Goal: Understand process/instructions: Learn how to perform a task or action

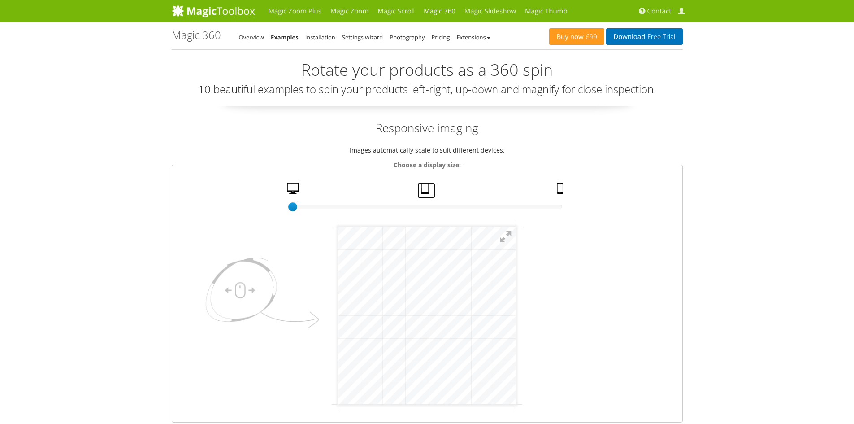
click at [428, 191] on link "Tablet" at bounding box center [427, 191] width 18 height 16
click at [558, 208] on div at bounding box center [427, 207] width 269 height 4
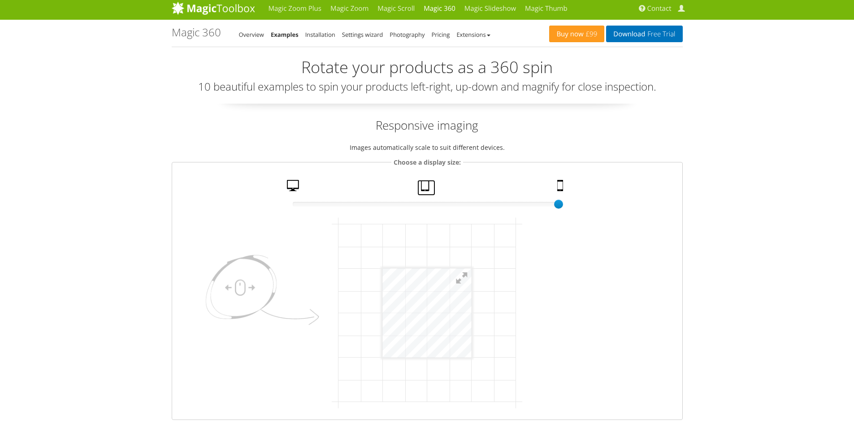
scroll to position [135, 0]
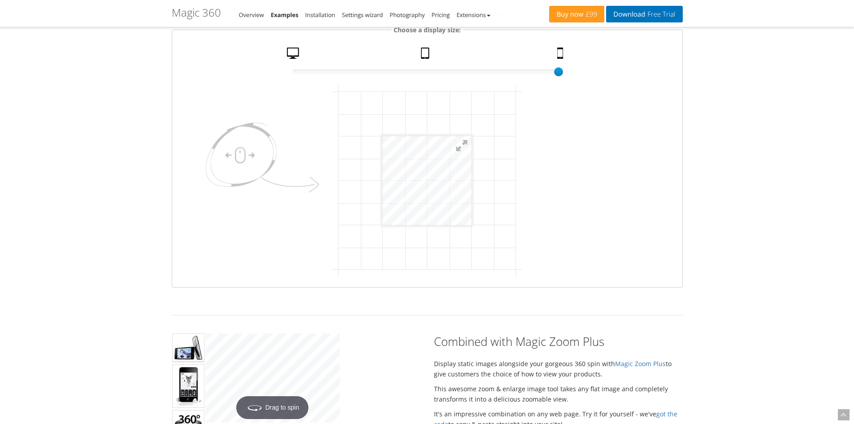
click html "mgctlbxN$M360 mgctlbxV$4.6.13 mgctlbxL$M"
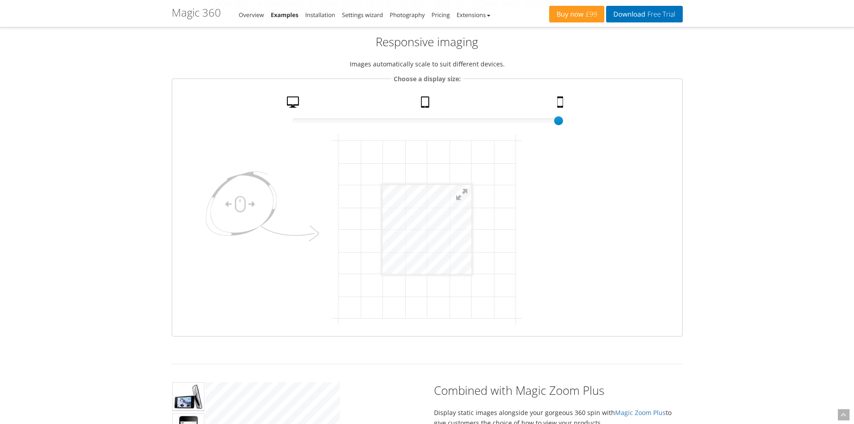
scroll to position [0, 0]
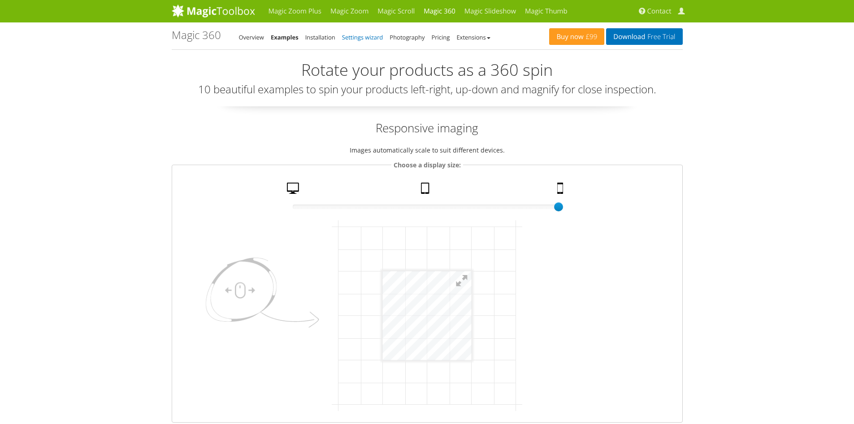
click at [363, 34] on link "Settings wizard" at bounding box center [362, 37] width 41 height 8
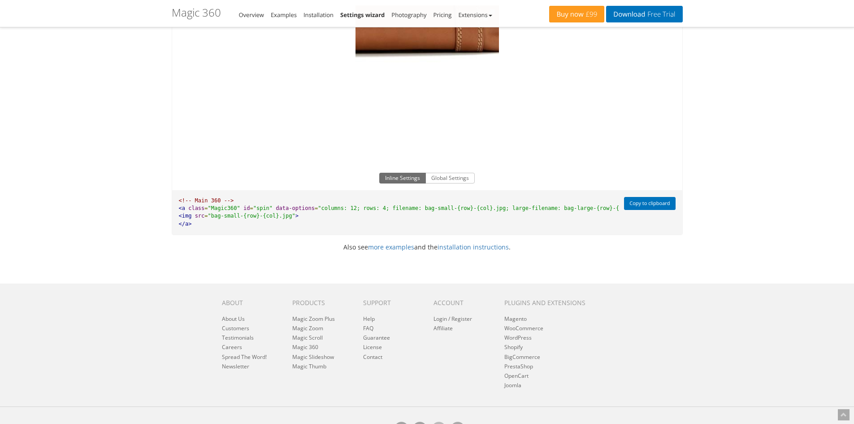
scroll to position [493, 0]
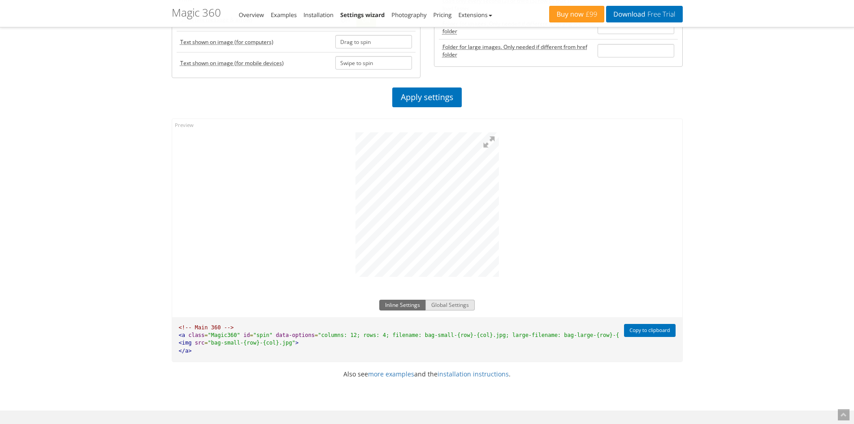
click at [444, 307] on button "Global Settings" at bounding box center [450, 305] width 49 height 11
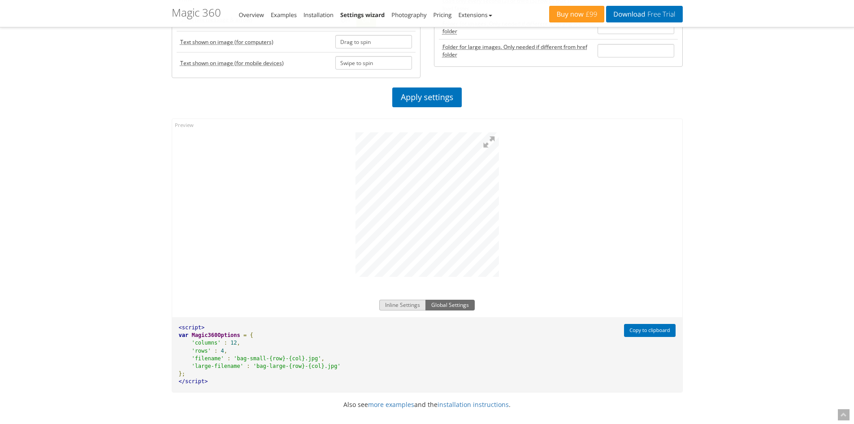
click at [396, 303] on button "Inline Settings" at bounding box center [402, 305] width 47 height 11
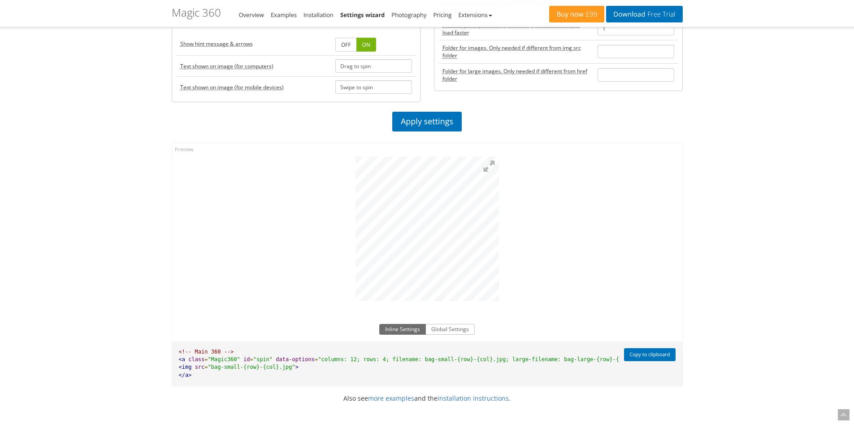
scroll to position [449, 0]
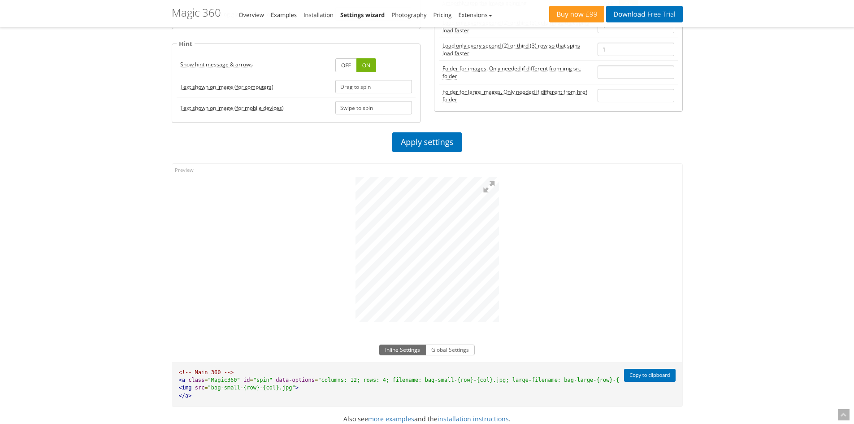
click at [635, 256] on div at bounding box center [427, 247] width 510 height 167
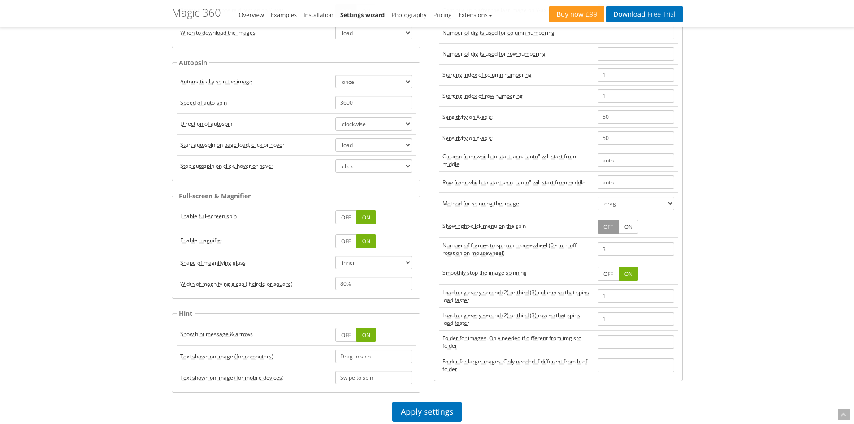
scroll to position [0, 0]
